Goal: Task Accomplishment & Management: Manage account settings

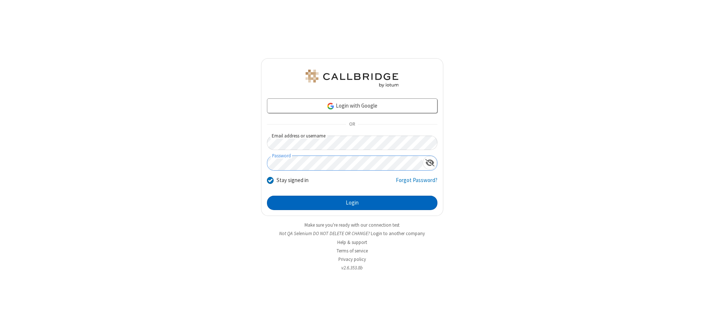
click at [352, 202] on button "Login" at bounding box center [352, 202] width 170 height 15
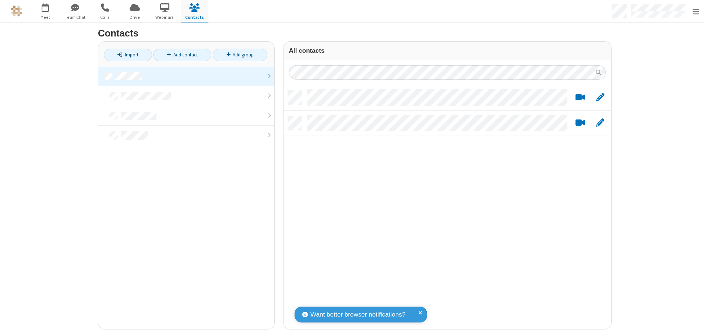
scroll to position [239, 322]
